Goal: Find contact information: Find contact information

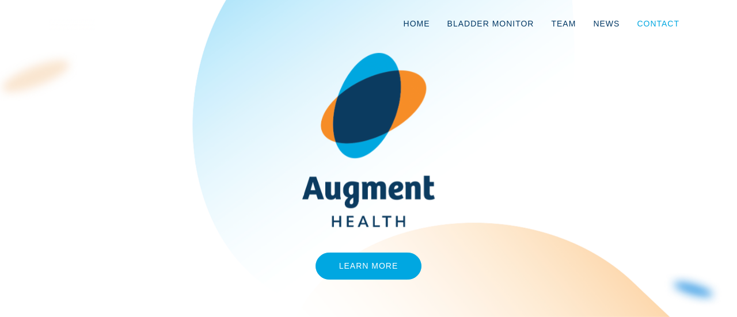
click at [660, 21] on link "Contact" at bounding box center [658, 24] width 60 height 38
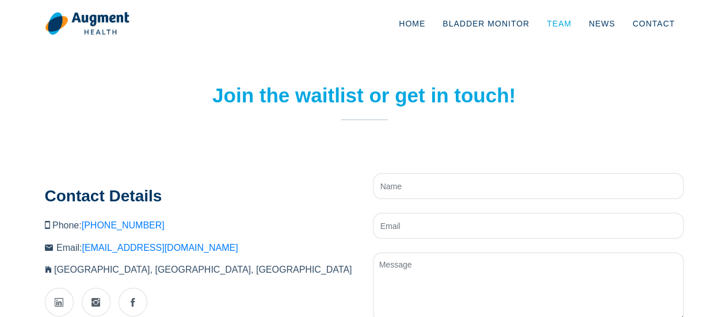
click at [561, 25] on link "Team" at bounding box center [559, 24] width 42 height 38
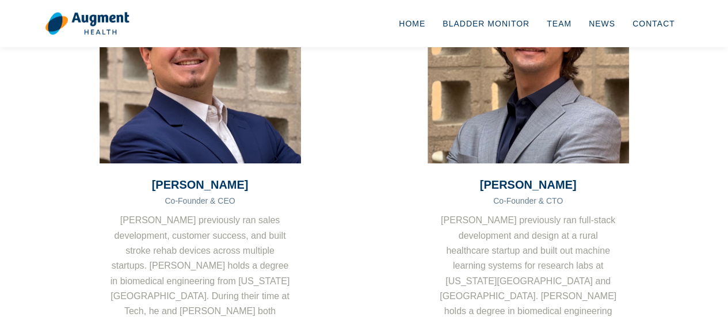
scroll to position [230, 0]
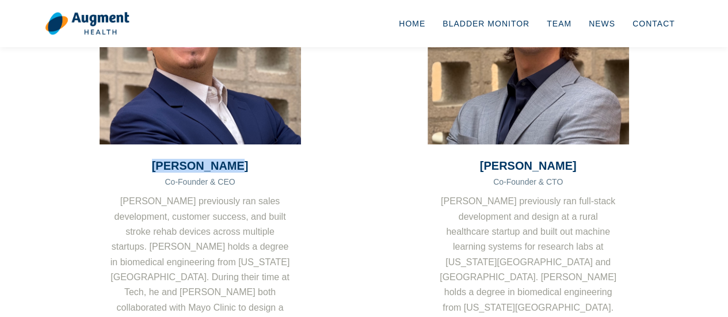
drag, startPoint x: 166, startPoint y: 165, endPoint x: 264, endPoint y: 156, distance: 98.3
click at [264, 156] on div "[PERSON_NAME] Co-Founder & CEO [PERSON_NAME] previously ran sales development, …" at bounding box center [201, 250] width 202 height 210
drag, startPoint x: 504, startPoint y: 167, endPoint x: 385, endPoint y: 21, distance: 188.6
click at [600, 160] on h3 "[PERSON_NAME]" at bounding box center [529, 166] width 202 height 14
